Goal: Task Accomplishment & Management: Complete application form

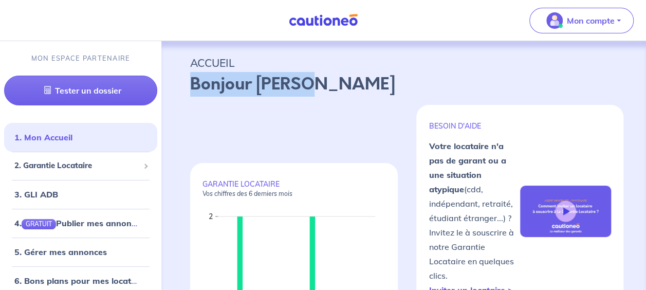
drag, startPoint x: 645, startPoint y: 55, endPoint x: 648, endPoint y: 81, distance: 26.4
click at [410, 83] on p "Bonjour [PERSON_NAME]" at bounding box center [403, 84] width 427 height 25
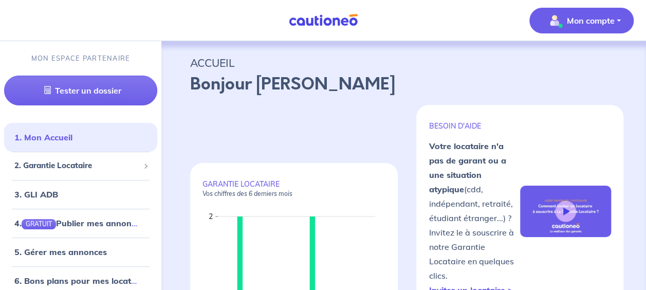
click at [609, 18] on p "Mon compte" at bounding box center [591, 20] width 48 height 12
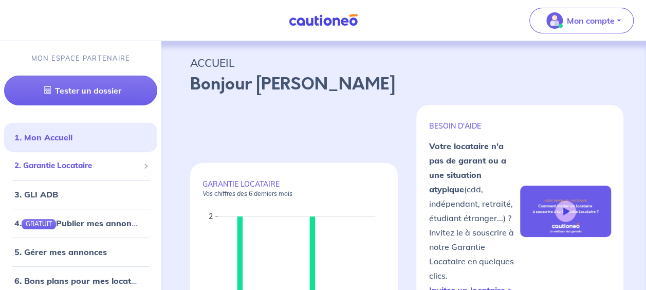
click at [79, 164] on span "2. Garantie Locataire" at bounding box center [76, 166] width 125 height 12
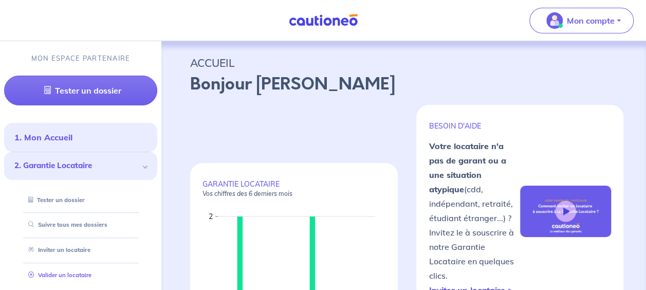
click at [72, 277] on link "Valider un locataire" at bounding box center [57, 274] width 67 height 7
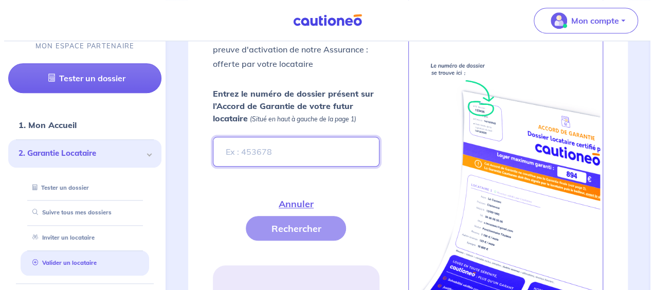
scroll to position [434, 0]
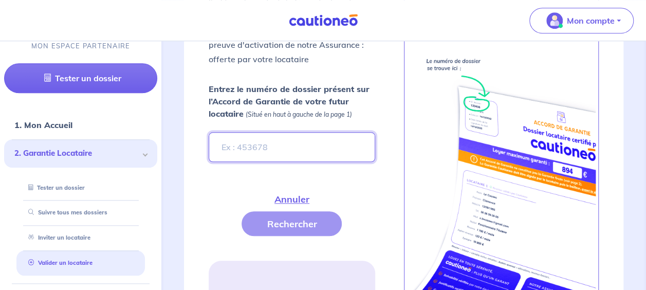
click at [237, 147] on input "Entrez le numéro de dossier présent sur l’Accord de Garantie de votre futur loc…" at bounding box center [292, 147] width 166 height 30
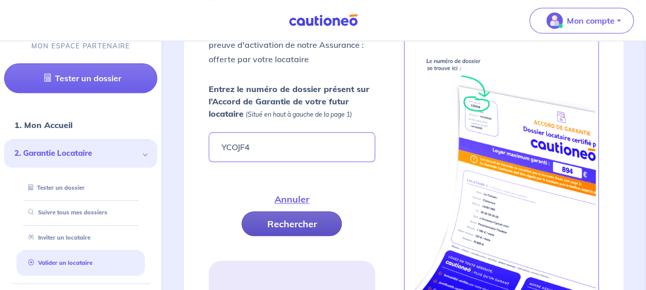
click at [293, 218] on button "Rechercher" at bounding box center [292, 223] width 100 height 25
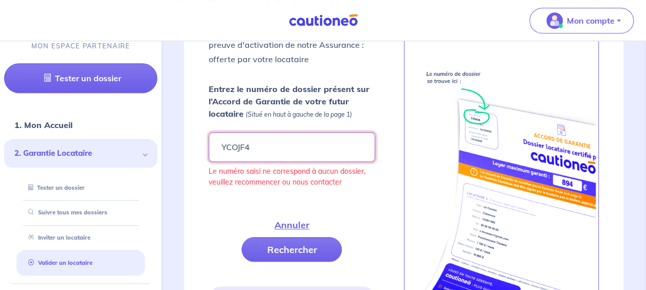
drag, startPoint x: 245, startPoint y: 143, endPoint x: 233, endPoint y: 140, distance: 11.7
click at [233, 140] on input "YCOJF4" at bounding box center [292, 147] width 166 height 30
click at [242, 143] on input "YCojfk4" at bounding box center [292, 147] width 166 height 30
type input "YCojf4"
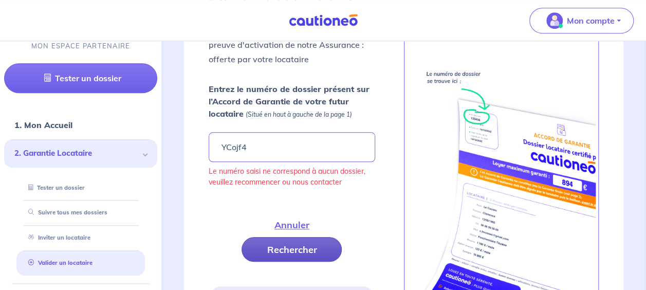
click at [273, 239] on button "Rechercher" at bounding box center [292, 249] width 100 height 25
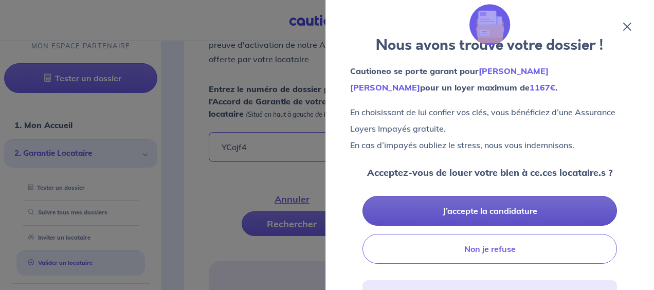
click at [482, 211] on button "J’accepte la candidature" at bounding box center [489, 211] width 254 height 30
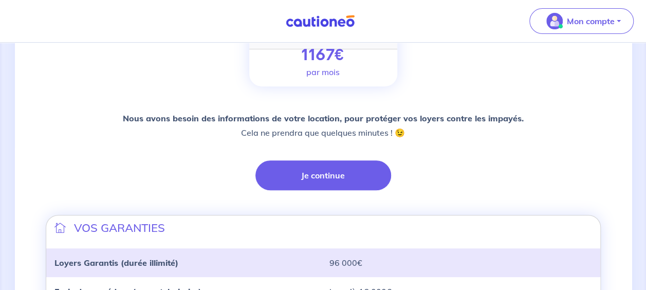
scroll to position [186, 0]
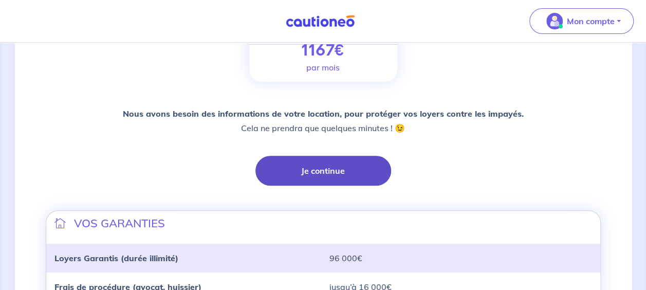
click at [333, 165] on button "Je continue" at bounding box center [323, 171] width 136 height 30
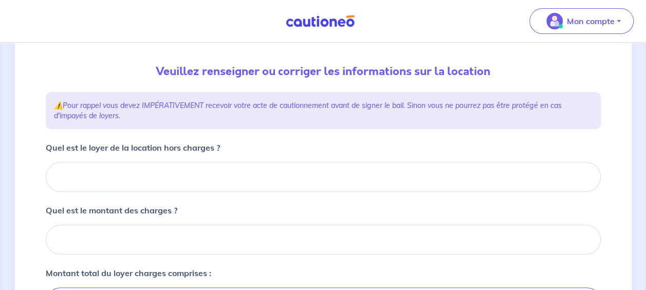
scroll to position [100, 0]
click at [158, 155] on div "Quel est le loyer de la location hors charges ?" at bounding box center [323, 165] width 555 height 50
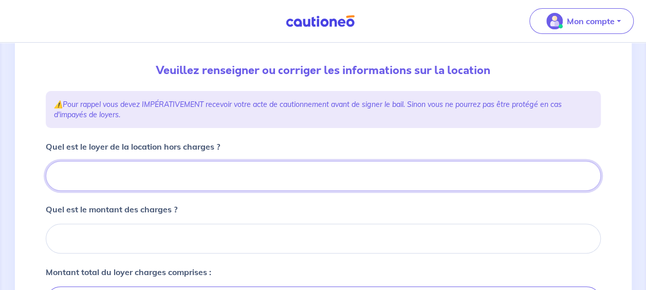
click at [154, 161] on input "Quel est le loyer de la location hors charges ?" at bounding box center [323, 176] width 555 height 30
type input "7"
type input "71"
type input "717"
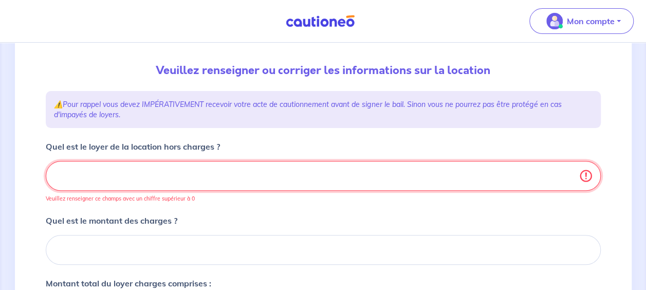
type input "717.3"
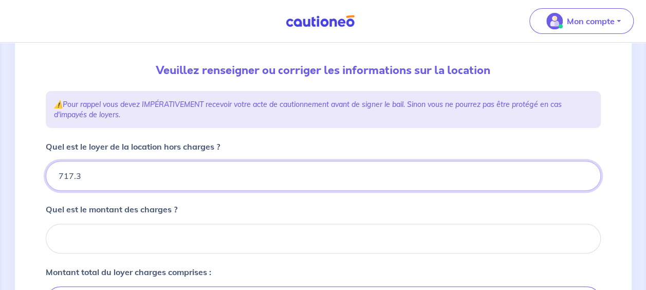
type input "717.31"
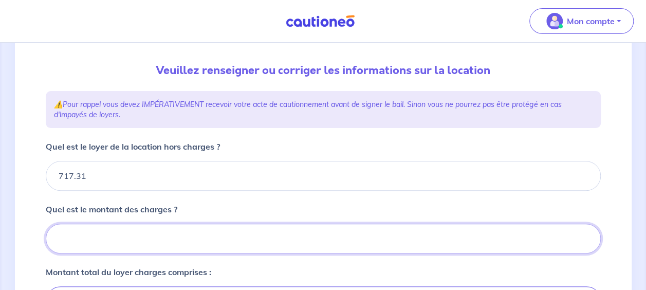
click at [181, 224] on input "Quel est le montant des charges ?" at bounding box center [323, 239] width 555 height 30
type input "2"
type input "719.31"
type input "27"
type input "744.31"
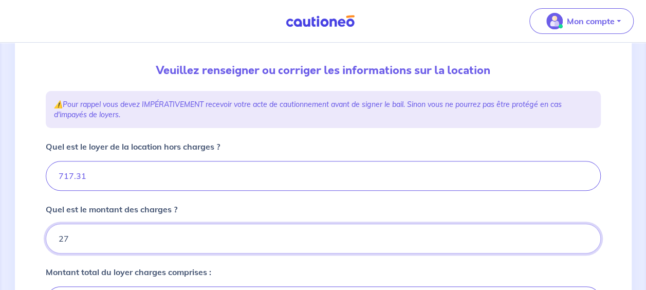
type input "278"
type input "995.31"
type input "717.31"
type input "278.0"
type input "995.31"
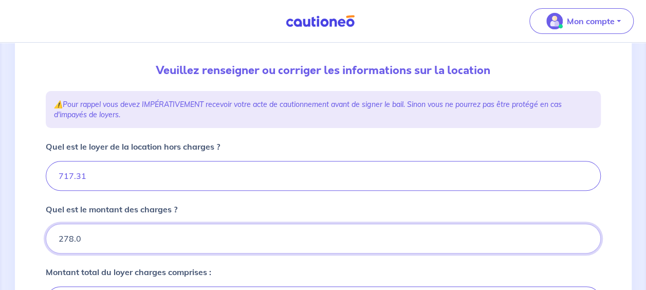
type input "278.06"
type input "995.36"
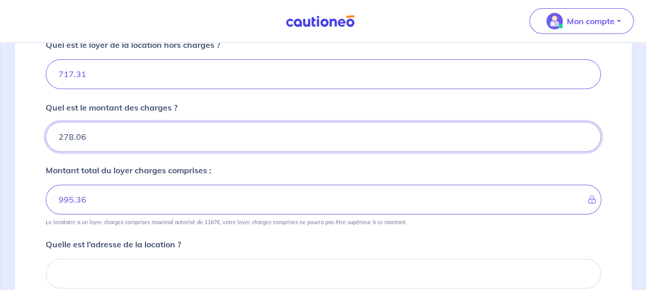
scroll to position [203, 0]
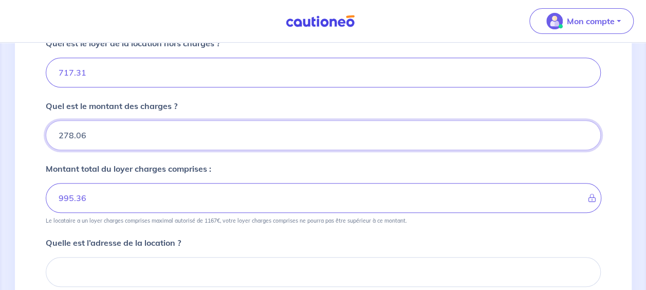
type input "278.06"
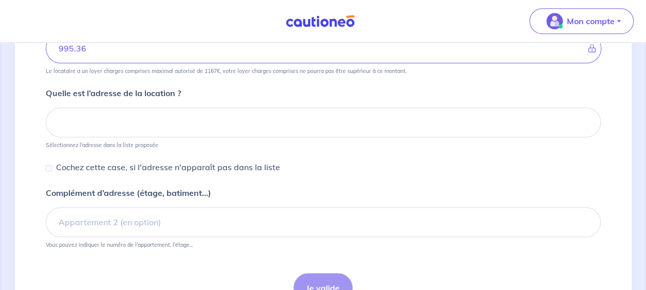
scroll to position [353, 0]
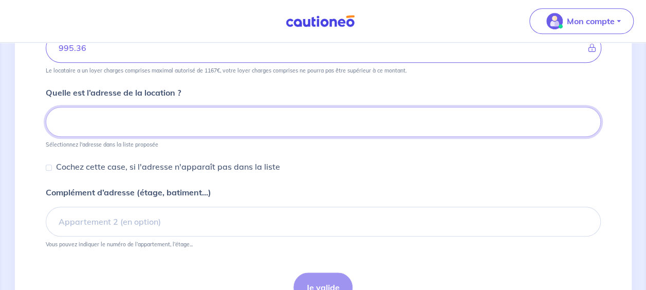
click at [126, 124] on input at bounding box center [323, 122] width 555 height 30
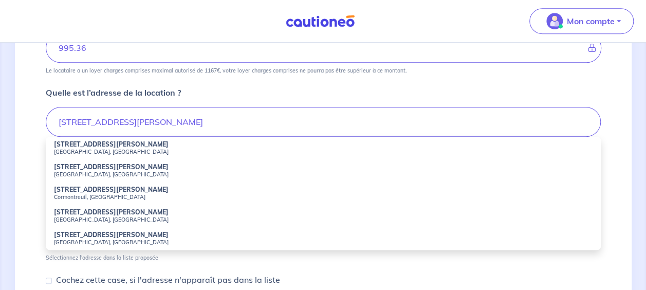
click at [114, 150] on small "[GEOGRAPHIC_DATA], [GEOGRAPHIC_DATA]" at bounding box center [323, 151] width 539 height 7
type input "[STREET_ADDRESS][PERSON_NAME]"
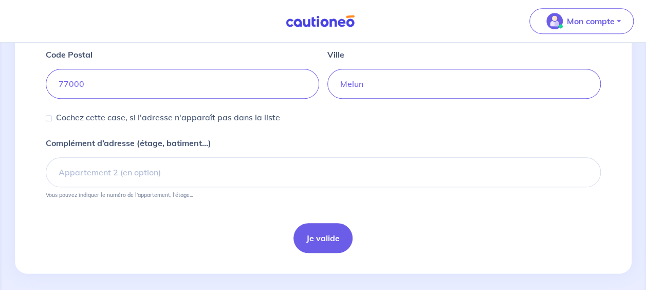
scroll to position [470, 0]
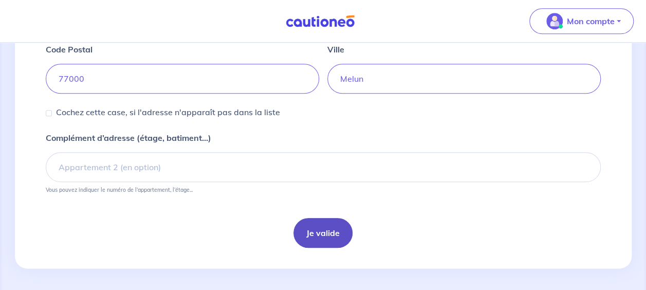
click at [333, 225] on button "Je valide" at bounding box center [322, 233] width 59 height 30
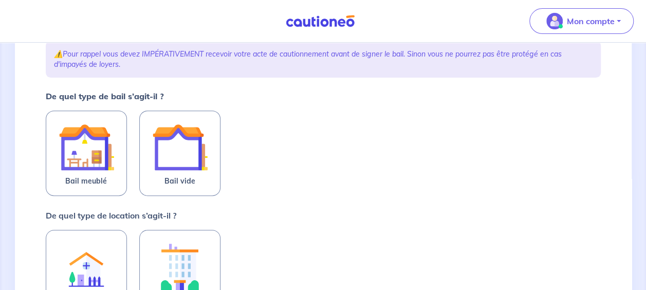
scroll to position [151, 0]
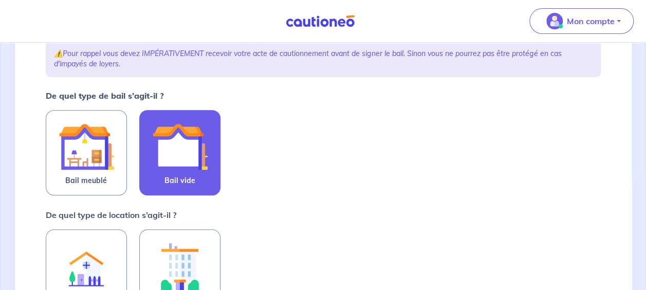
click at [180, 144] on img at bounding box center [179, 146] width 55 height 55
click at [0, 0] on input "Bail vide" at bounding box center [0, 0] width 0 height 0
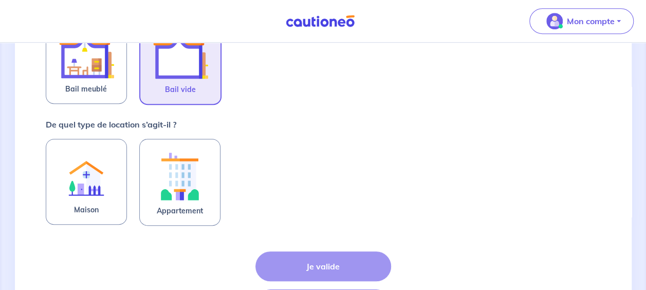
scroll to position [251, 0]
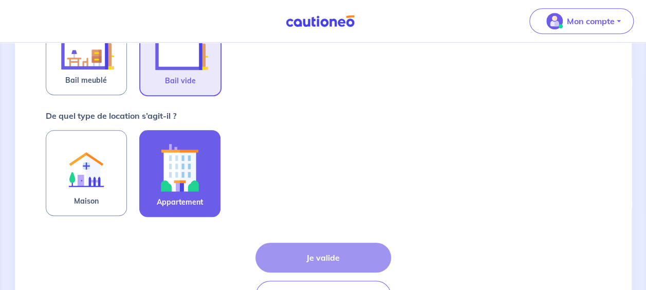
click at [160, 177] on img at bounding box center [179, 167] width 55 height 57
click at [0, 0] on input "Appartement" at bounding box center [0, 0] width 0 height 0
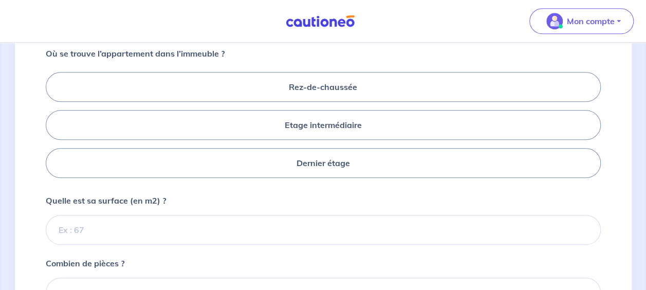
scroll to position [436, 0]
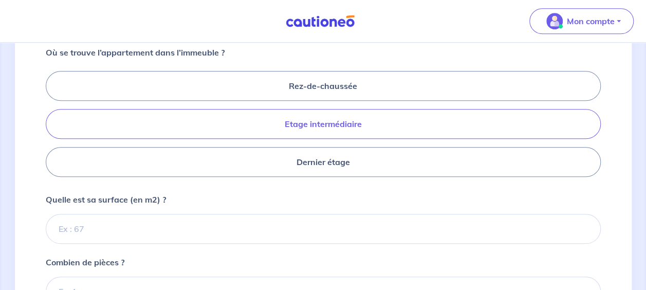
click at [348, 126] on label "Etage intermédiaire" at bounding box center [323, 124] width 555 height 30
click at [52, 126] on input "Etage intermédiaire" at bounding box center [49, 123] width 7 height 7
radio input "true"
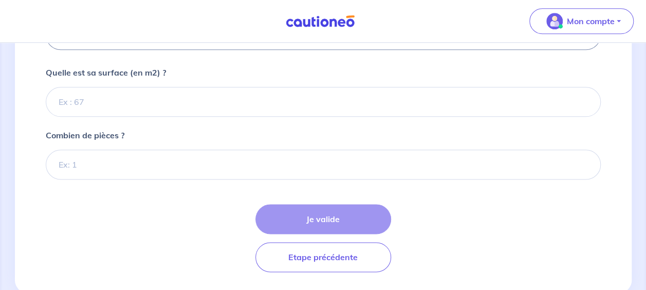
scroll to position [561, 0]
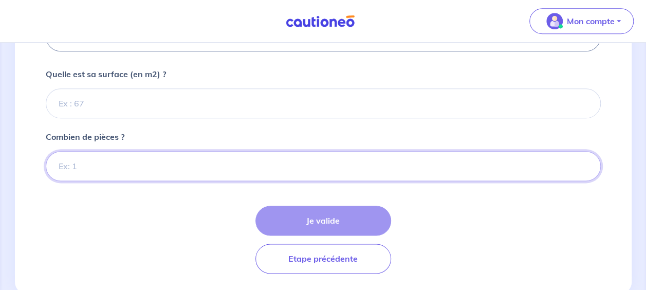
click at [99, 164] on input "Combien de pièces ?" at bounding box center [323, 166] width 555 height 30
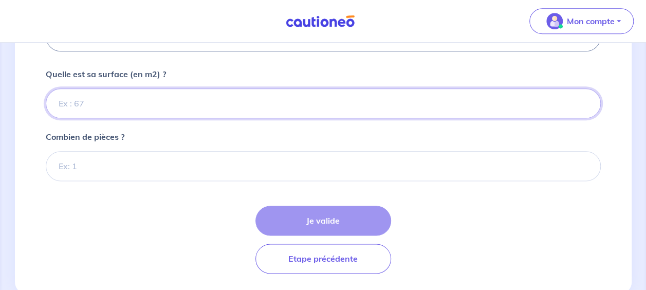
click at [90, 90] on input "Quelle est sa surface (en m2) ?" at bounding box center [323, 103] width 555 height 30
type input "65"
type input "65.95"
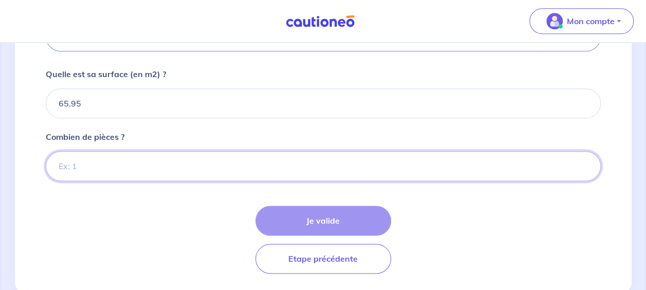
click at [62, 160] on input "Combien de pièces ?" at bounding box center [323, 166] width 555 height 30
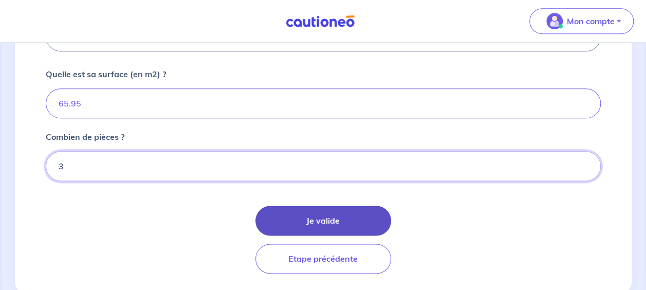
type input "3"
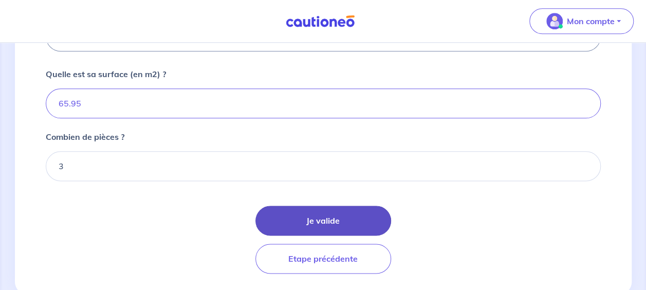
click at [291, 226] on button "Je valide" at bounding box center [323, 221] width 136 height 30
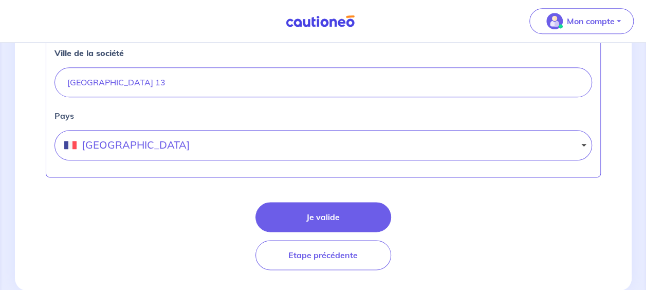
scroll to position [578, 0]
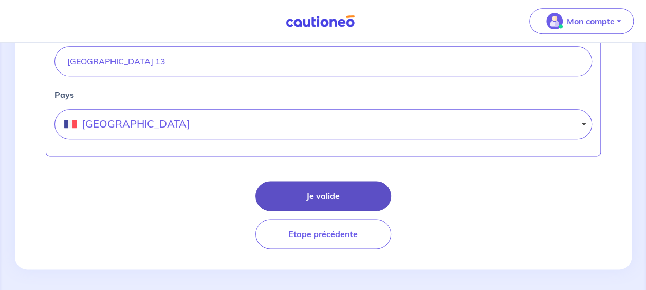
click at [375, 181] on button "Je valide" at bounding box center [323, 196] width 136 height 30
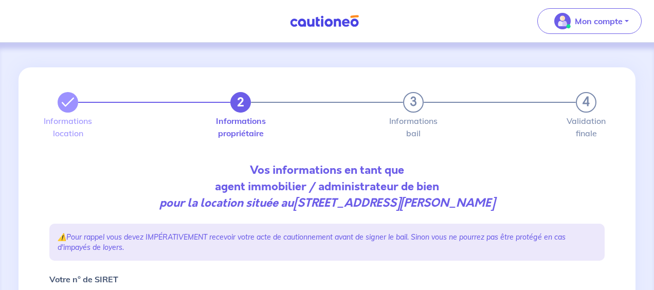
select select "FR"
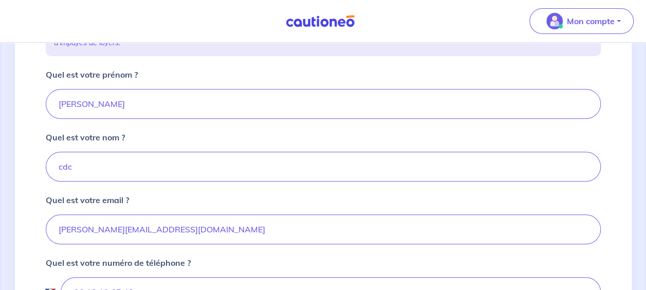
scroll to position [196, 0]
